Goal: Information Seeking & Learning: Check status

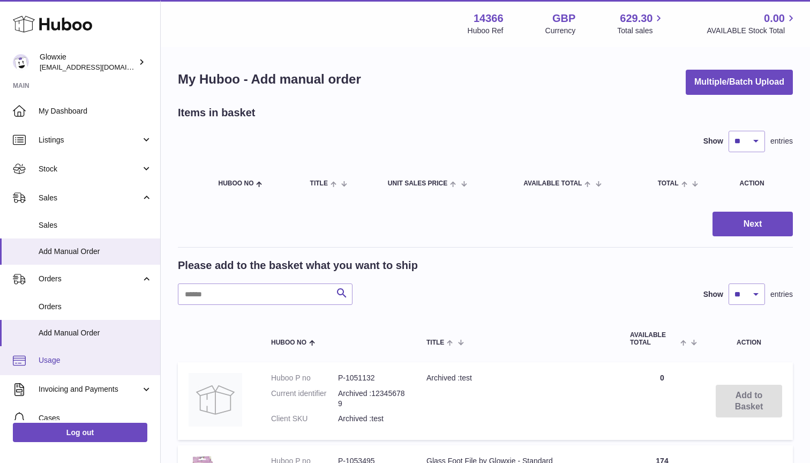
click at [86, 358] on span "Usage" at bounding box center [96, 360] width 114 height 10
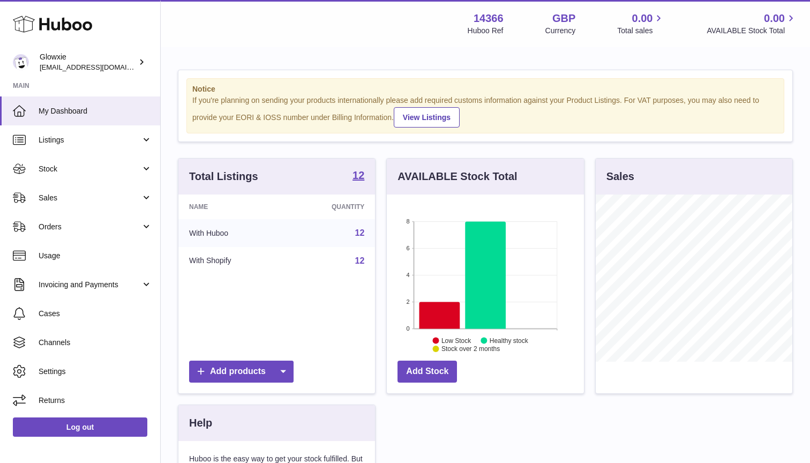
scroll to position [167, 197]
click at [100, 255] on span "Usage" at bounding box center [96, 256] width 114 height 10
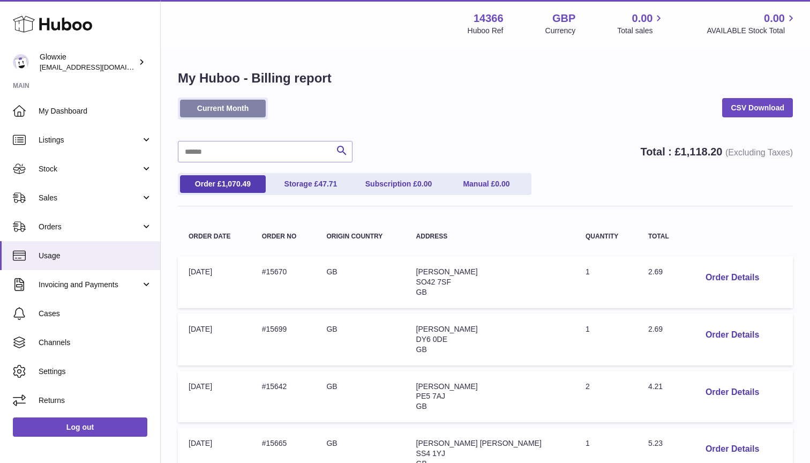
click at [209, 110] on link "Current Month" at bounding box center [223, 109] width 86 height 18
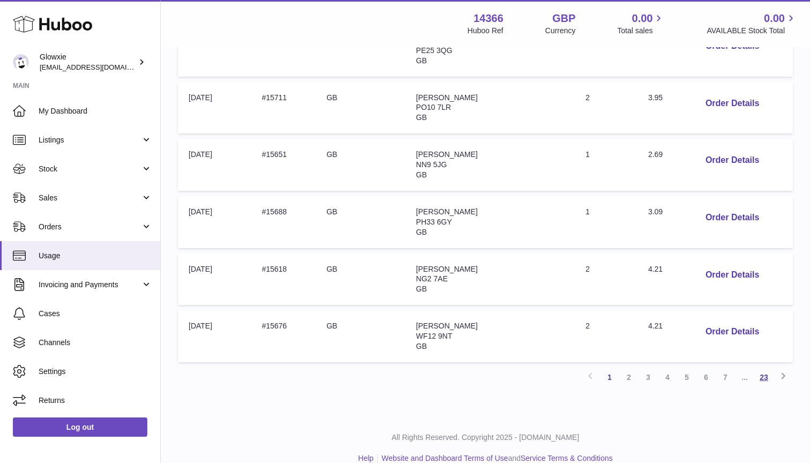
click at [766, 367] on link "23" at bounding box center [763, 376] width 19 height 19
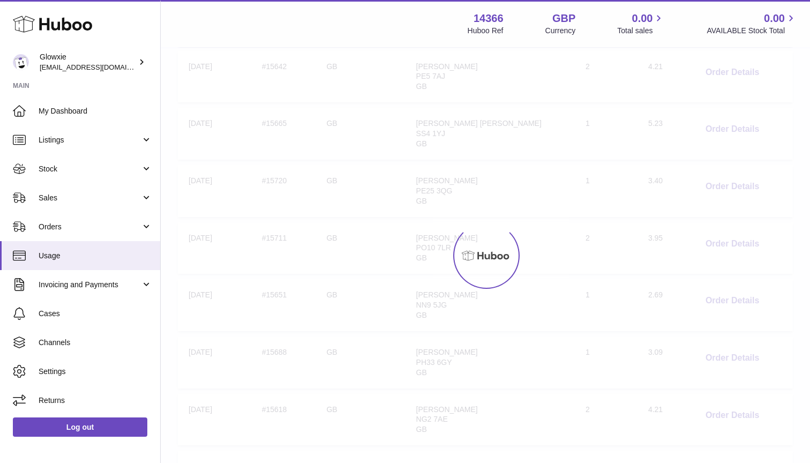
scroll to position [48, 0]
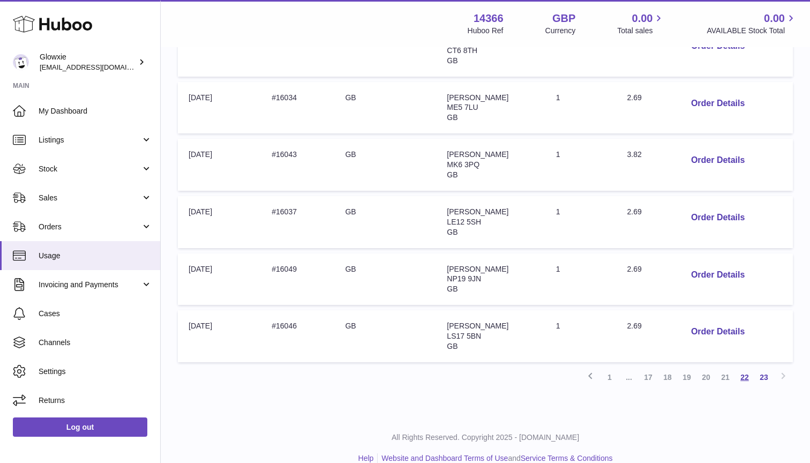
click at [742, 367] on link "22" at bounding box center [744, 376] width 19 height 19
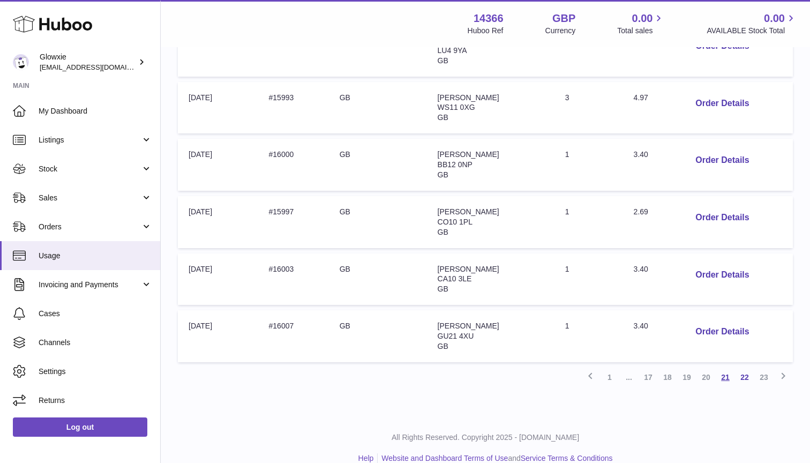
click at [720, 367] on link "21" at bounding box center [725, 376] width 19 height 19
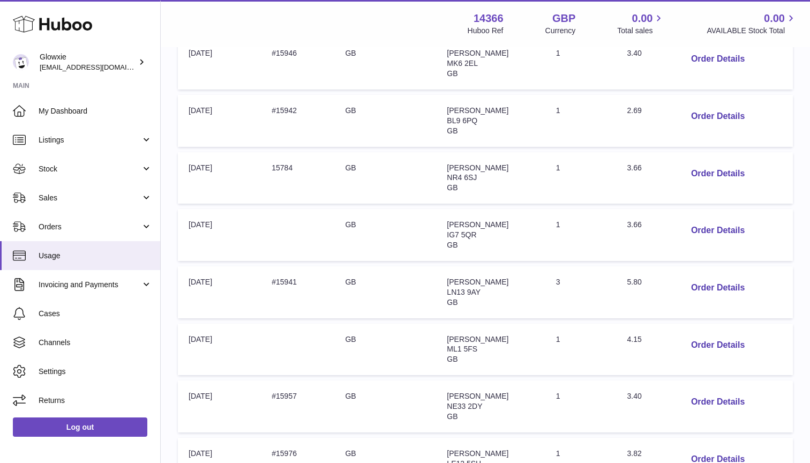
scroll to position [177, 0]
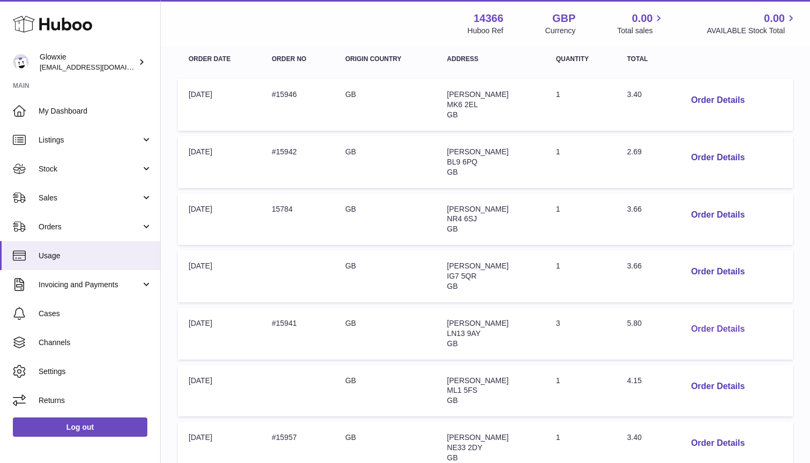
click at [711, 319] on button "Order Details" at bounding box center [717, 329] width 71 height 22
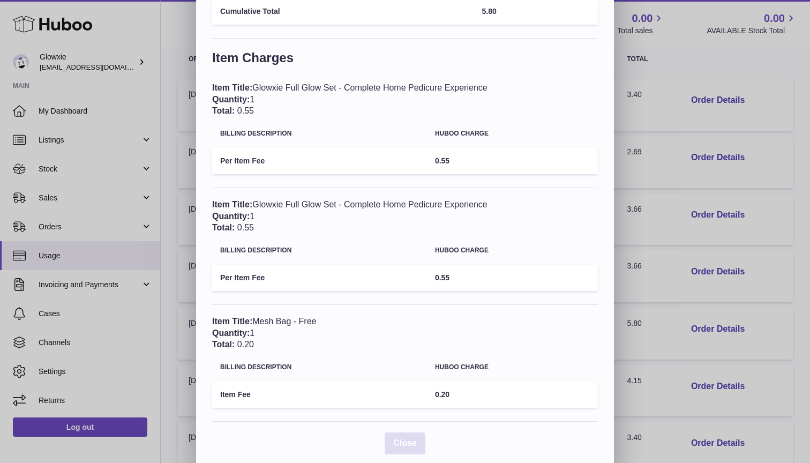
scroll to position [242, 0]
click at [408, 442] on button "Close" at bounding box center [405, 444] width 41 height 22
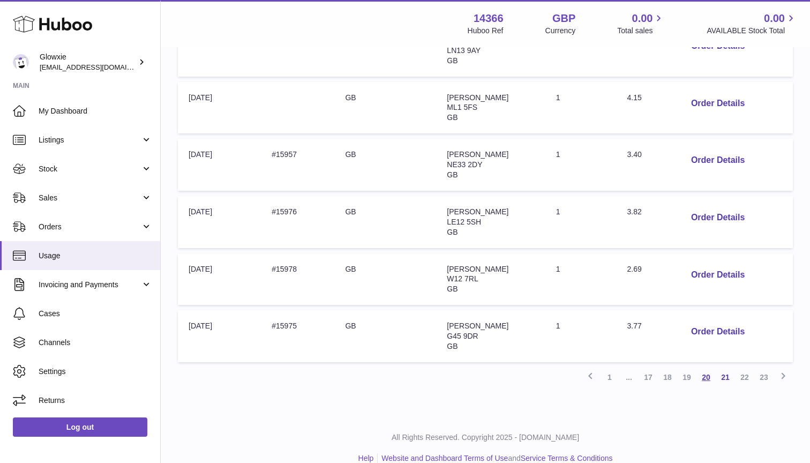
click at [704, 367] on link "20" at bounding box center [705, 376] width 19 height 19
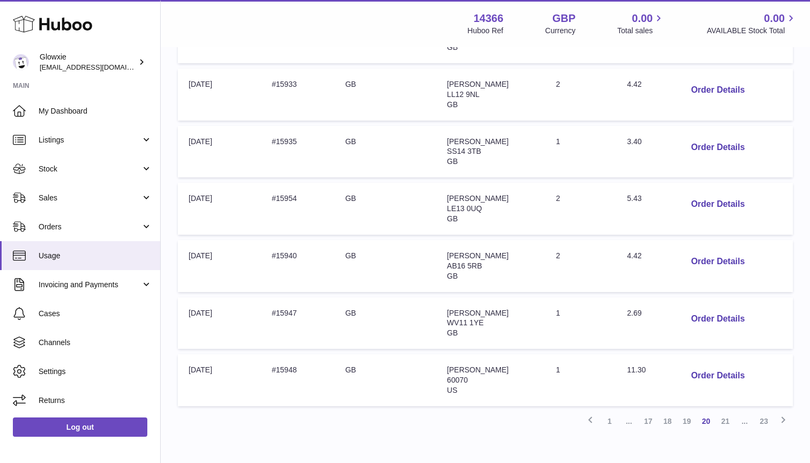
scroll to position [444, 0]
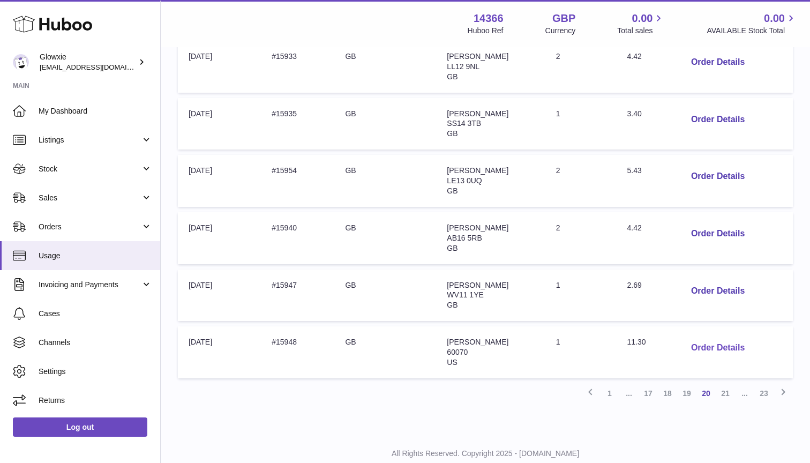
click at [697, 337] on button "Order Details" at bounding box center [717, 348] width 71 height 22
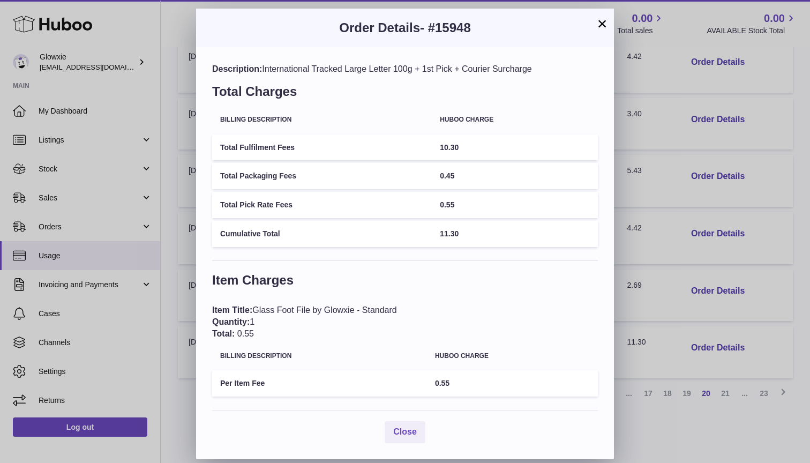
scroll to position [0, 0]
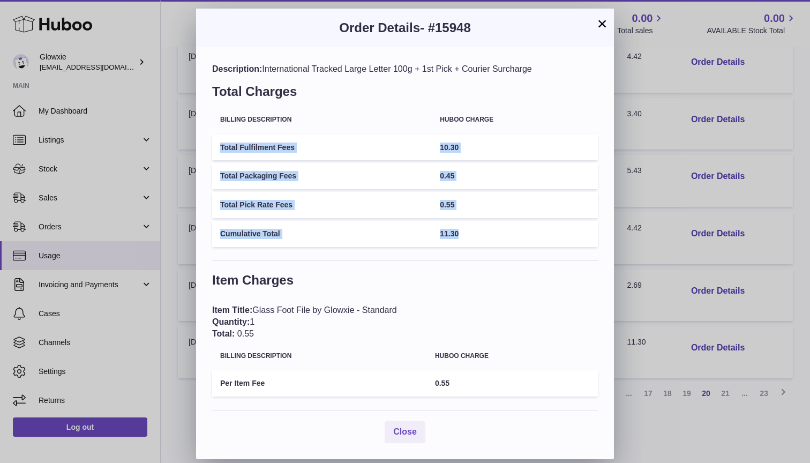
drag, startPoint x: 459, startPoint y: 230, endPoint x: 426, endPoint y: 137, distance: 98.8
click at [426, 137] on tbody "Total Fulfilment Fees 10.30 Total Packaging Fees 0.45 Total Pick Rate Fees 0.55…" at bounding box center [405, 190] width 386 height 113
click at [426, 137] on td "Total Fulfilment Fees" at bounding box center [322, 147] width 220 height 26
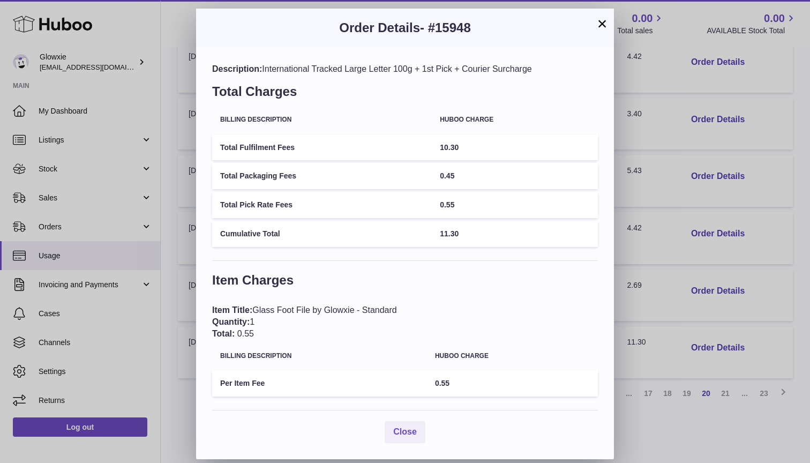
click at [465, 32] on span "- #15948" at bounding box center [445, 27] width 51 height 14
copy span "15948"
click at [601, 27] on button "×" at bounding box center [602, 23] width 13 height 13
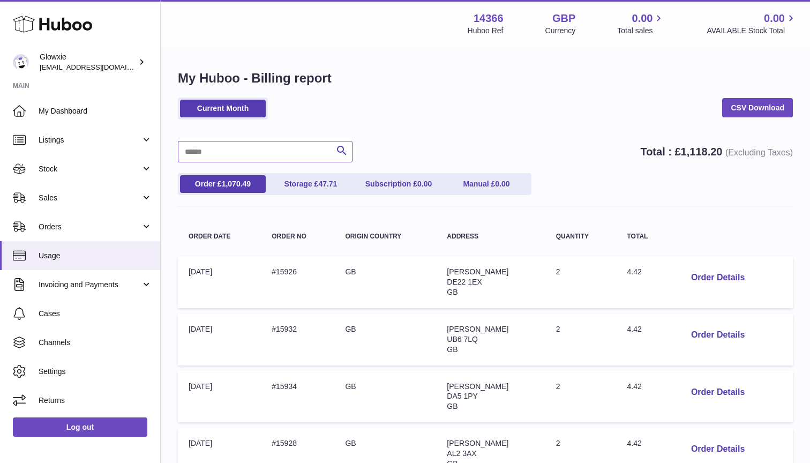
click at [264, 148] on input "text" at bounding box center [265, 151] width 175 height 21
paste input "*****"
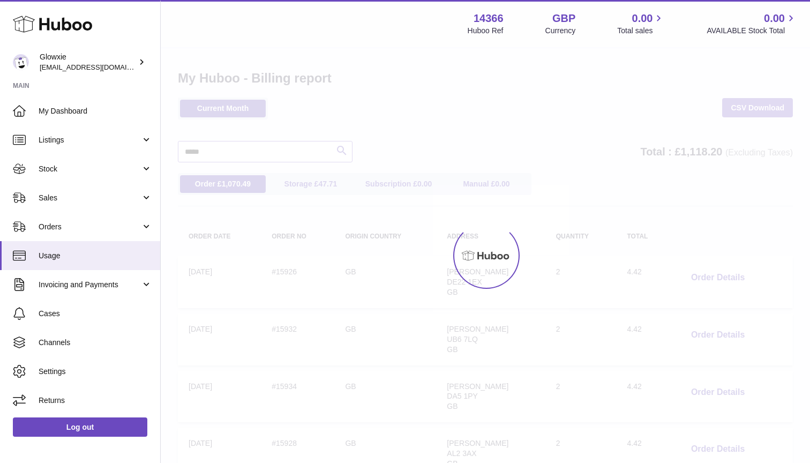
type input "*****"
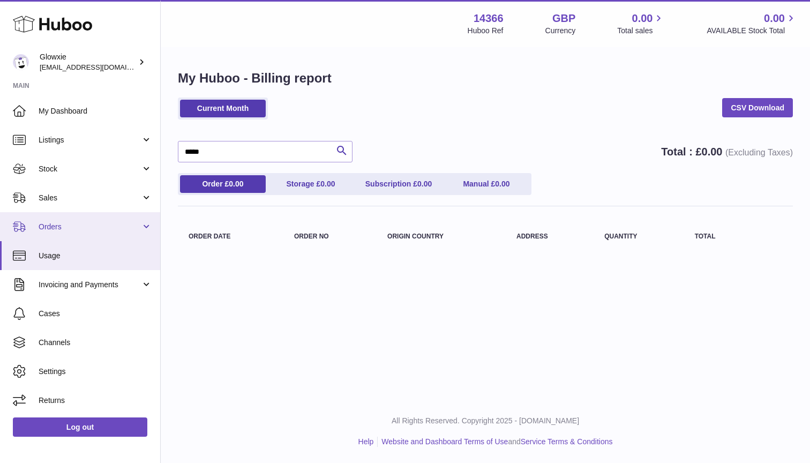
click at [63, 222] on span "Orders" at bounding box center [90, 227] width 102 height 10
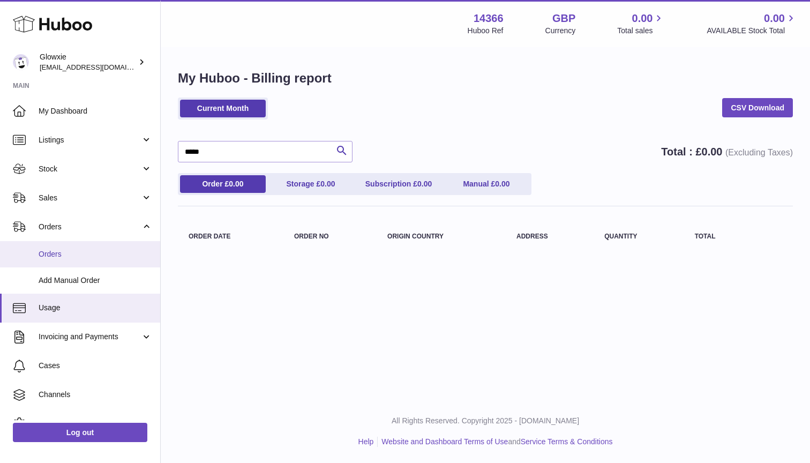
click at [62, 249] on span "Orders" at bounding box center [96, 254] width 114 height 10
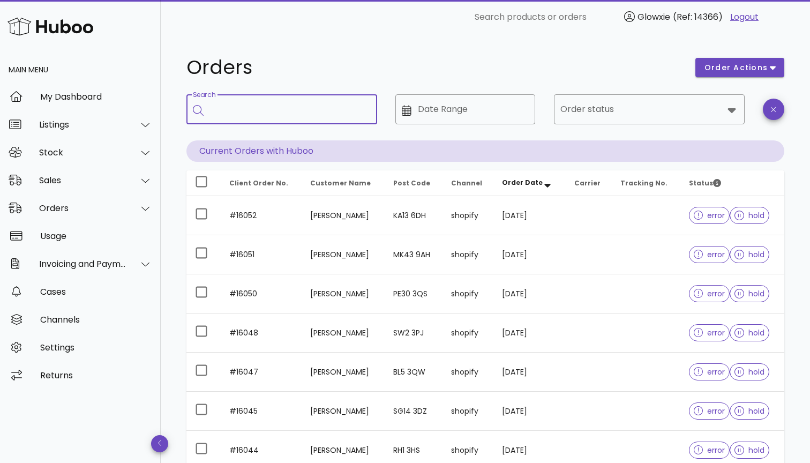
click at [257, 111] on input "Search" at bounding box center [289, 109] width 159 height 17
paste input "*****"
type input "*****"
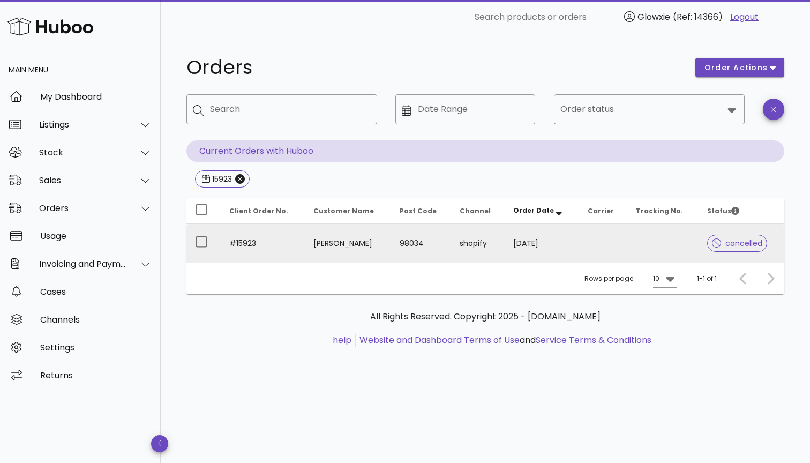
click at [362, 253] on td "Isabella Thomasian" at bounding box center [348, 243] width 86 height 39
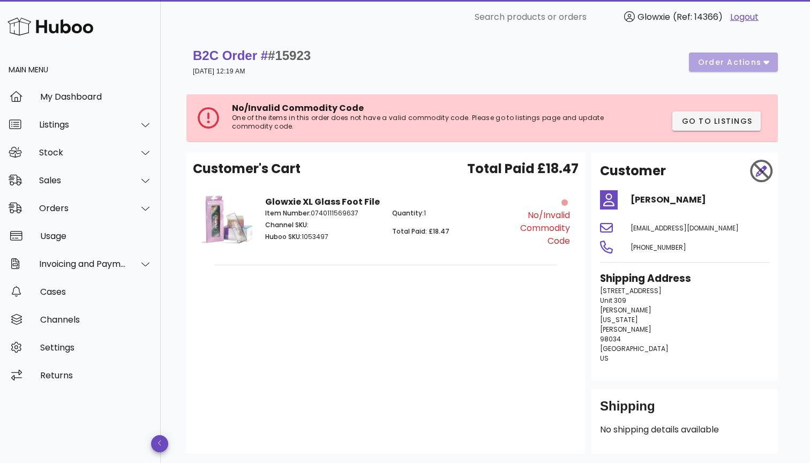
click at [343, 126] on p "One of the items in this order does not have a valid commodity code. Please go …" at bounding box center [426, 122] width 388 height 17
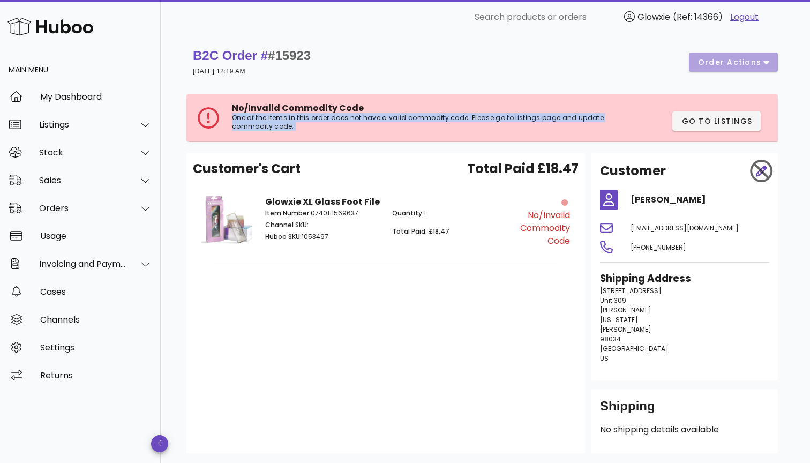
click at [343, 126] on p "One of the items in this order does not have a valid commodity code. Please go …" at bounding box center [426, 122] width 388 height 17
click at [80, 243] on div "Usage" at bounding box center [96, 235] width 112 height 23
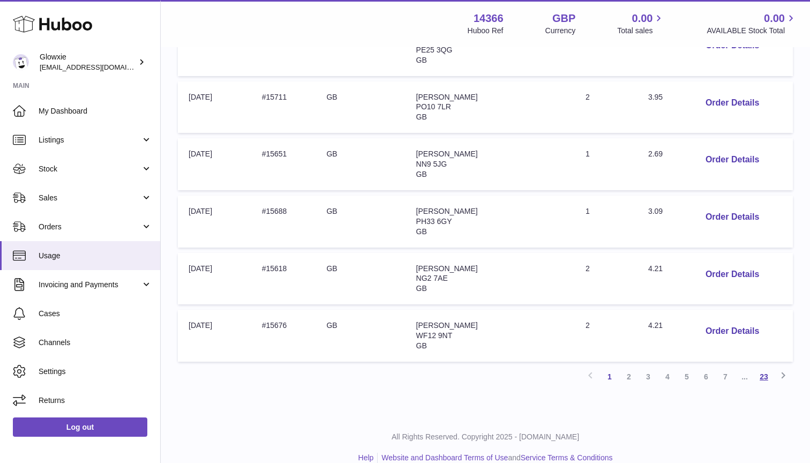
scroll to position [460, 0]
click at [737, 367] on span "..." at bounding box center [744, 376] width 19 height 19
click at [740, 367] on span "..." at bounding box center [744, 376] width 19 height 19
click at [747, 367] on span "..." at bounding box center [744, 376] width 19 height 19
click at [759, 367] on link "23" at bounding box center [763, 376] width 19 height 19
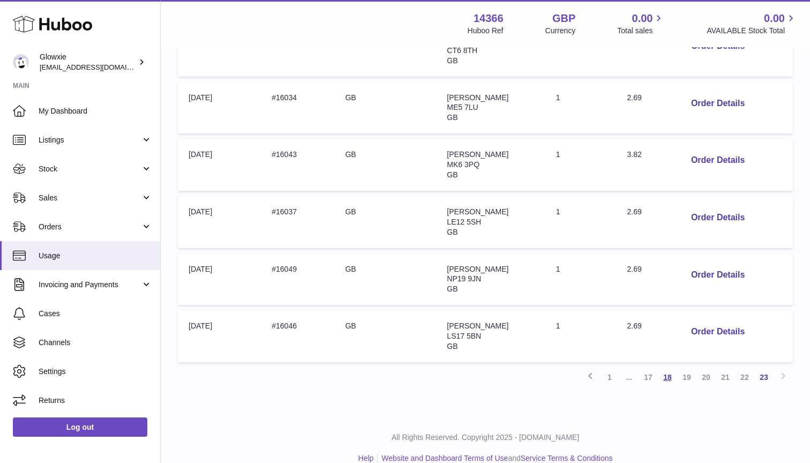
click at [671, 367] on link "18" at bounding box center [667, 376] width 19 height 19
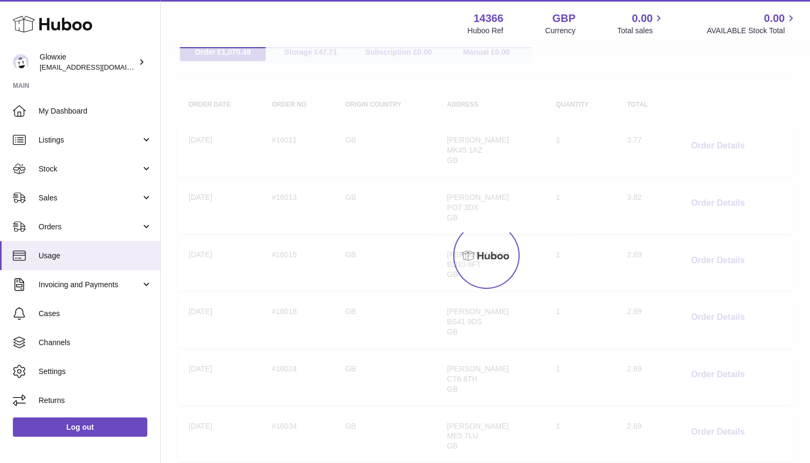
scroll to position [48, 0]
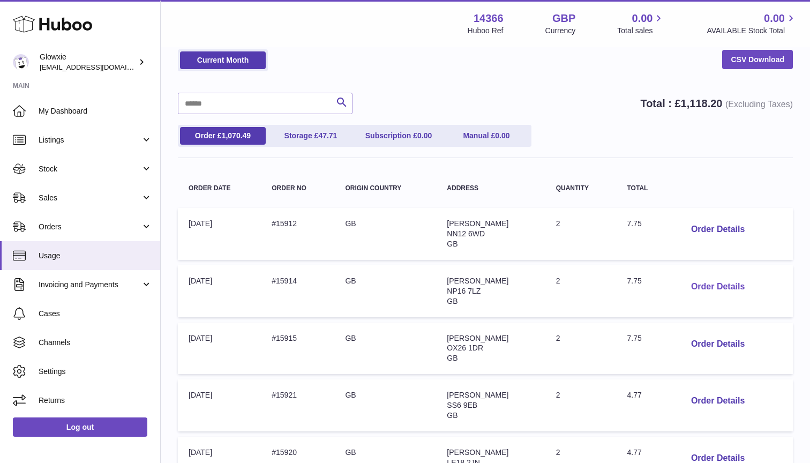
click at [712, 284] on button "Order Details" at bounding box center [717, 287] width 71 height 22
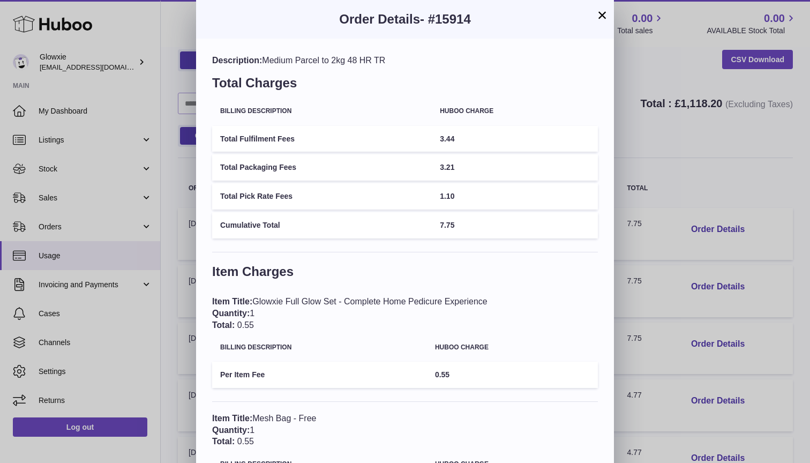
scroll to position [0, 0]
click at [604, 14] on button "×" at bounding box center [602, 15] width 13 height 13
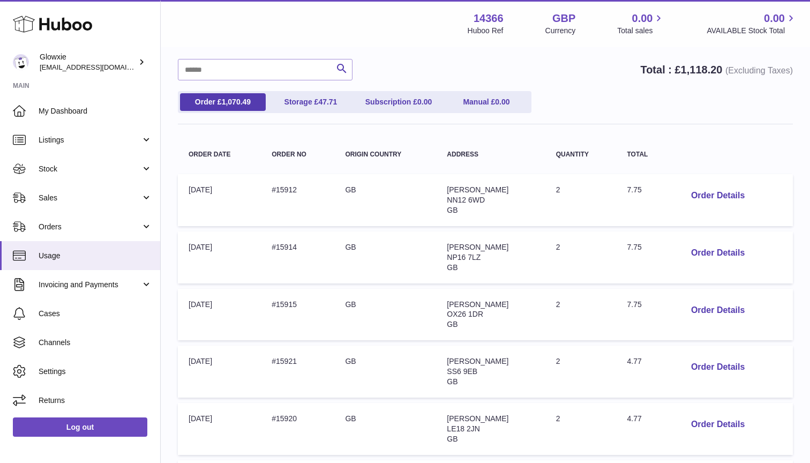
scroll to position [91, 0]
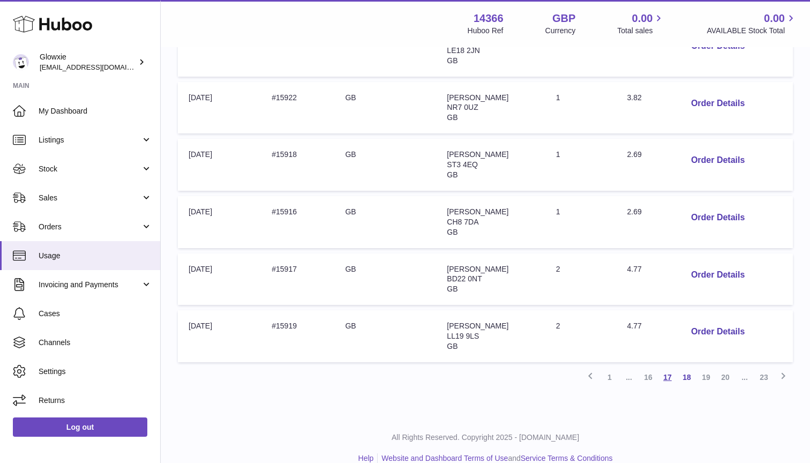
click at [673, 367] on link "17" at bounding box center [667, 376] width 19 height 19
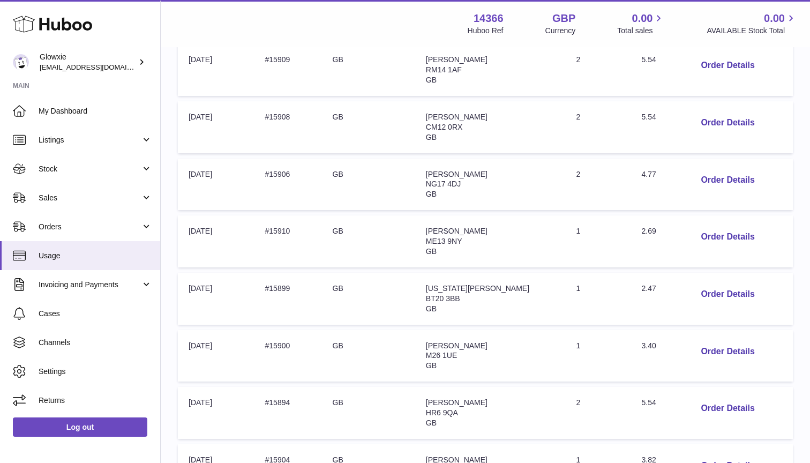
scroll to position [106, 0]
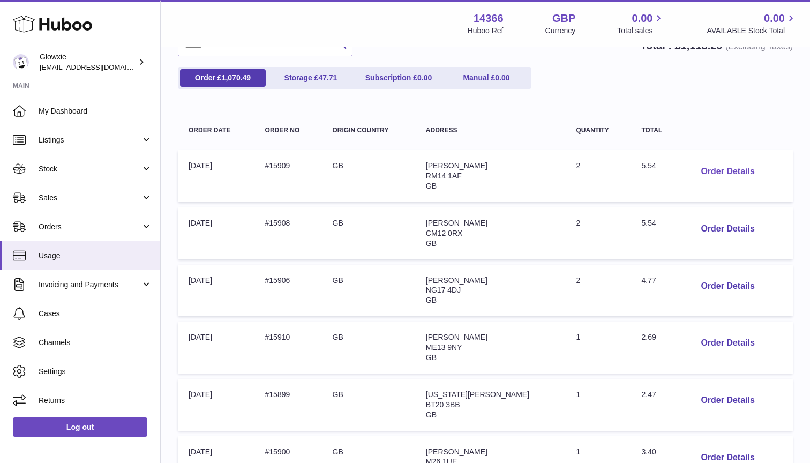
click at [699, 170] on button "Order Details" at bounding box center [727, 172] width 71 height 22
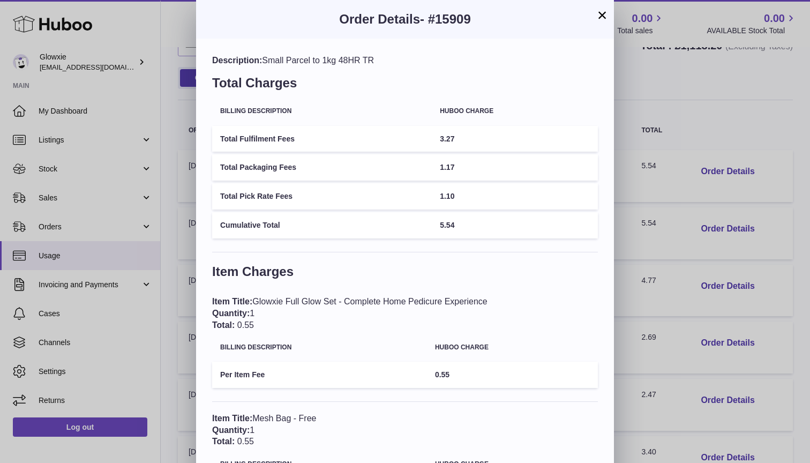
scroll to position [0, 0]
click at [599, 12] on button "×" at bounding box center [602, 15] width 13 height 13
